Goal: Information Seeking & Learning: Compare options

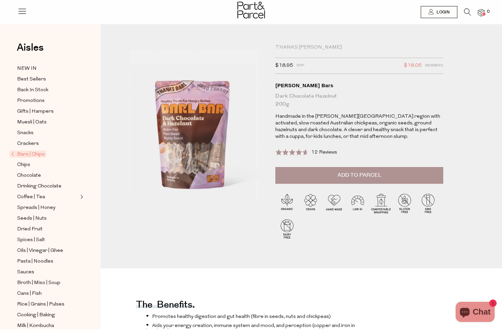
click at [193, 133] on img at bounding box center [193, 134] width 144 height 181
